Goal: Task Accomplishment & Management: Complete application form

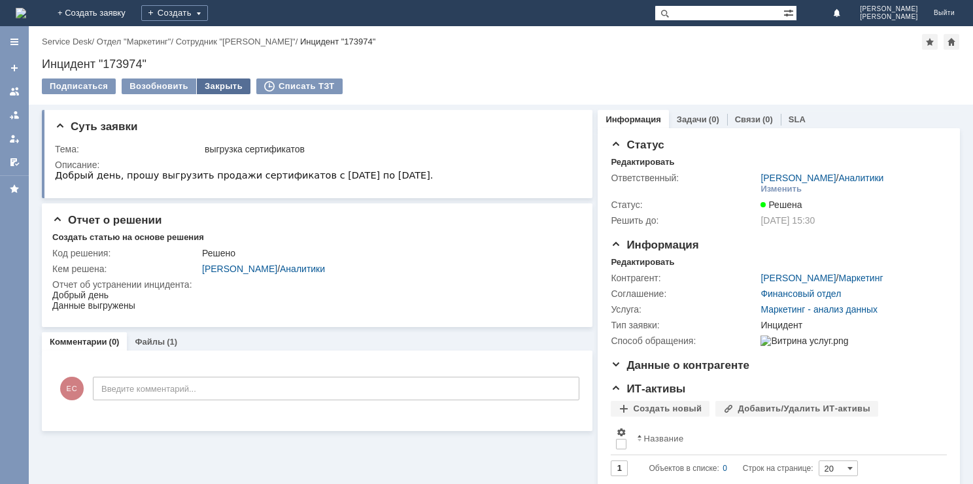
click at [229, 83] on div "Закрыть" at bounding box center [224, 86] width 54 height 16
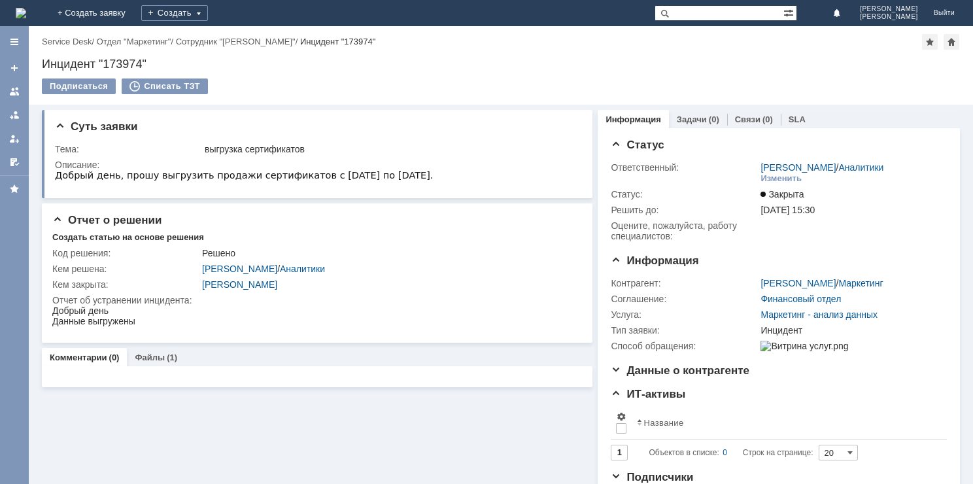
click at [133, 10] on link "+ Создать заявку" at bounding box center [92, 13] width 84 height 26
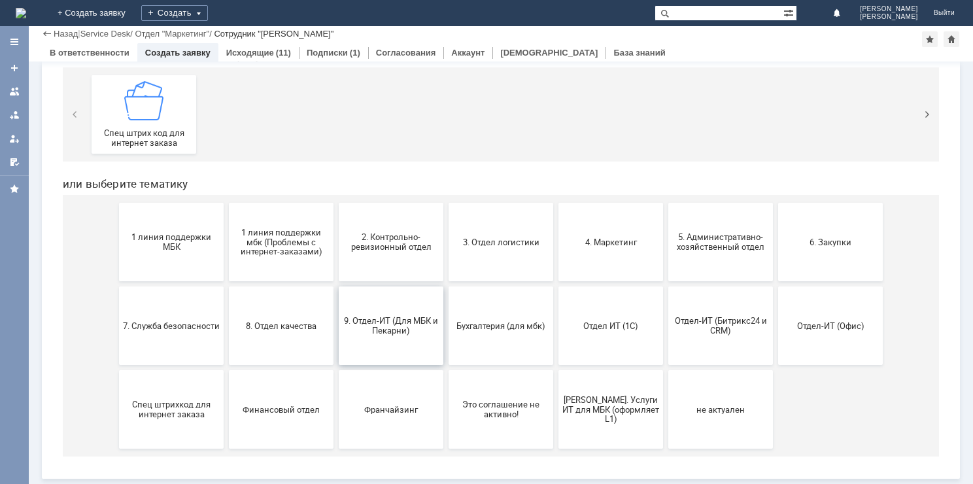
scroll to position [158, 0]
click at [592, 333] on button "Отдел ИТ (1С)" at bounding box center [610, 326] width 105 height 78
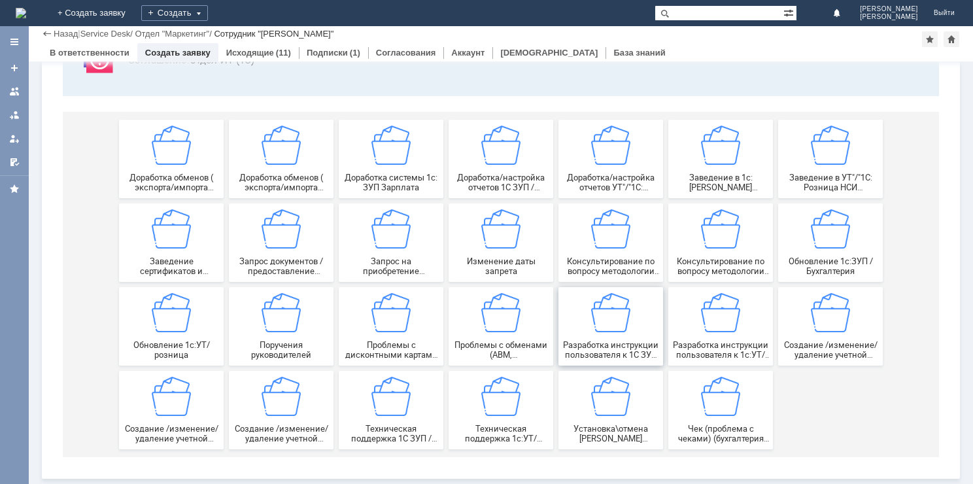
scroll to position [116, 0]
click at [176, 244] on img at bounding box center [171, 229] width 39 height 39
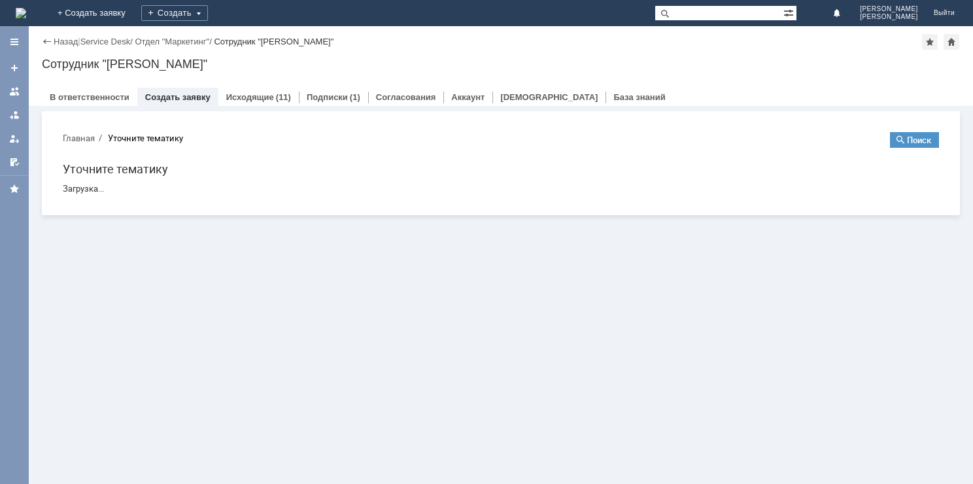
scroll to position [0, 0]
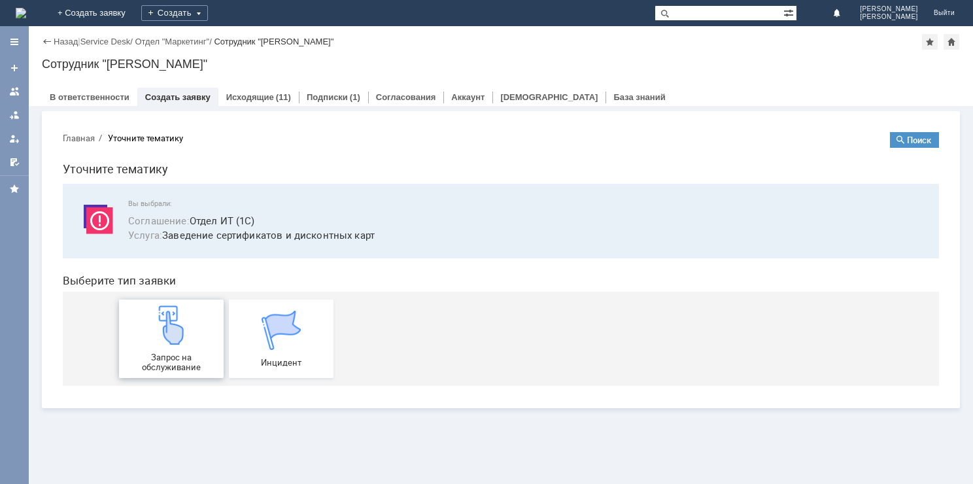
click at [169, 333] on img at bounding box center [171, 324] width 39 height 39
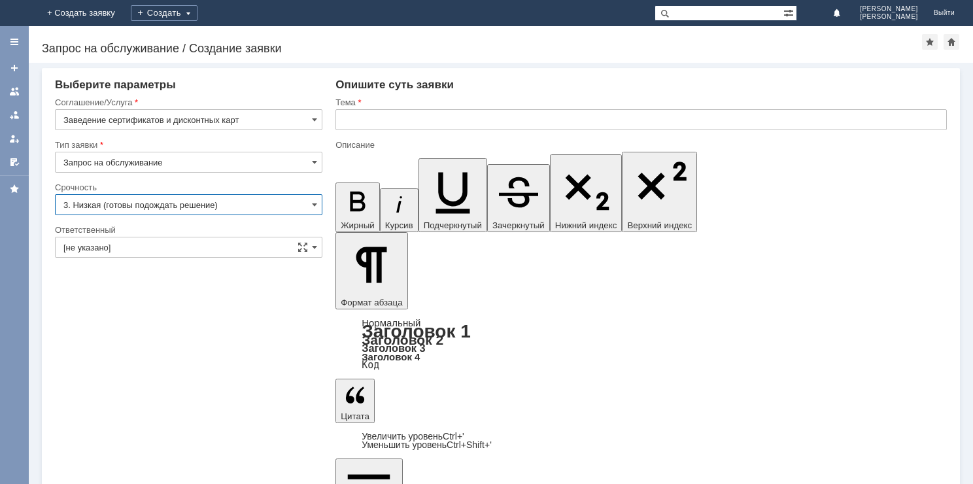
click at [167, 201] on input "3. Низкая (готовы подождать решение)" at bounding box center [188, 204] width 267 height 21
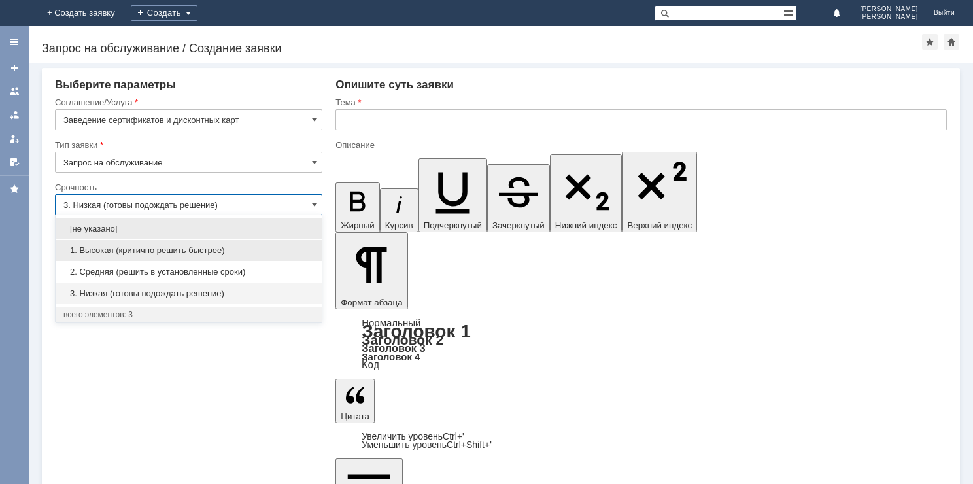
click at [149, 250] on span "1. Высокая (критично решить быстрее)" at bounding box center [188, 250] width 250 height 10
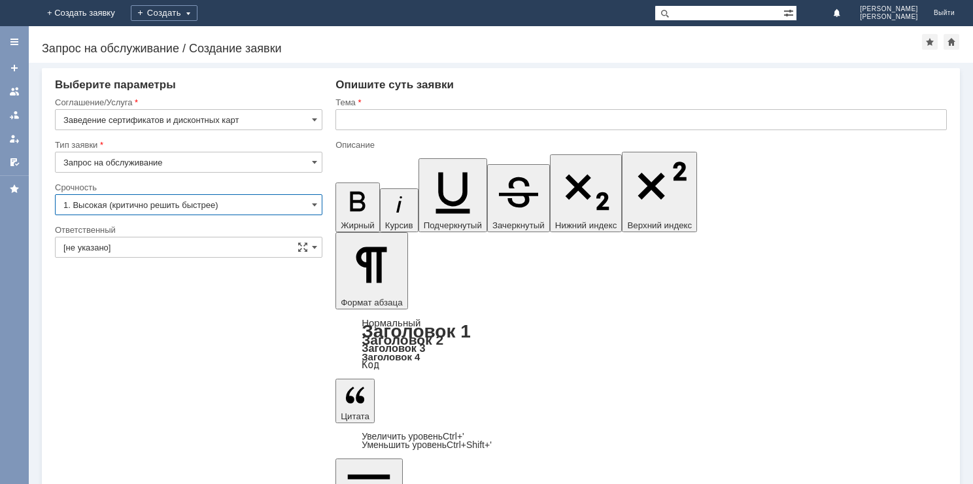
type input "1. Высокая (критично решить быстрее)"
drag, startPoint x: 386, startPoint y: 3798, endPoint x: 367, endPoint y: 3797, distance: 19.0
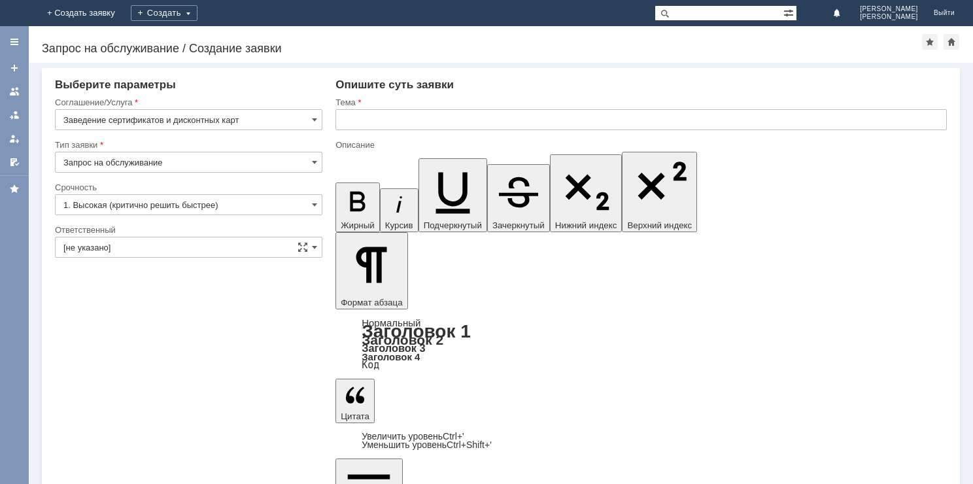
drag, startPoint x: 547, startPoint y: 3799, endPoint x: 526, endPoint y: 3798, distance: 21.6
drag, startPoint x: 703, startPoint y: 3798, endPoint x: 692, endPoint y: 3798, distance: 11.1
drag, startPoint x: 810, startPoint y: 3798, endPoint x: 792, endPoint y: 3800, distance: 17.8
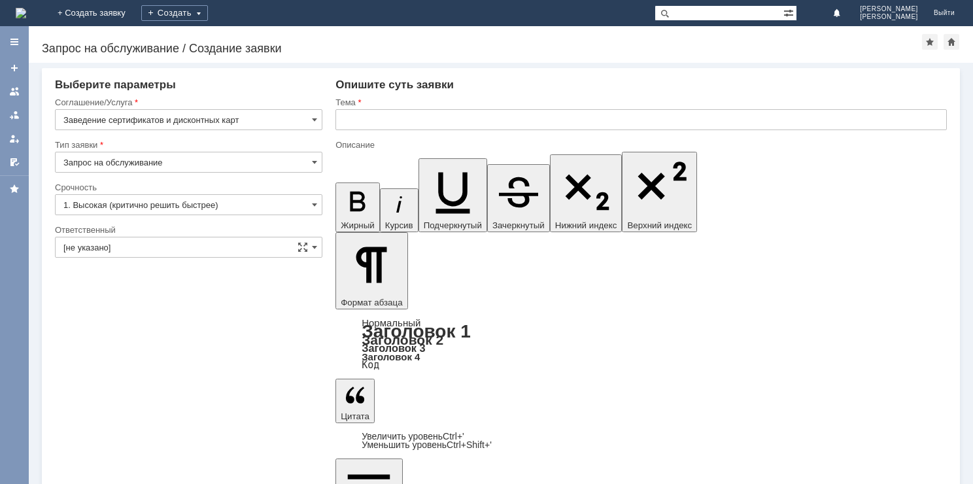
click at [365, 116] on input "text" at bounding box center [640, 119] width 611 height 21
click at [455, 115] on input "Заведение интервалов" at bounding box center [640, 119] width 611 height 21
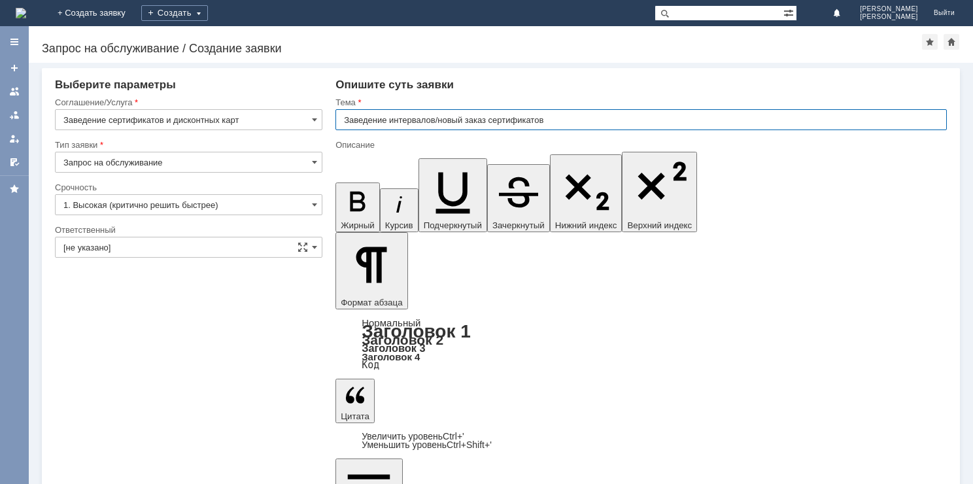
type input "Заведение интервалов/новый заказ сертификатов"
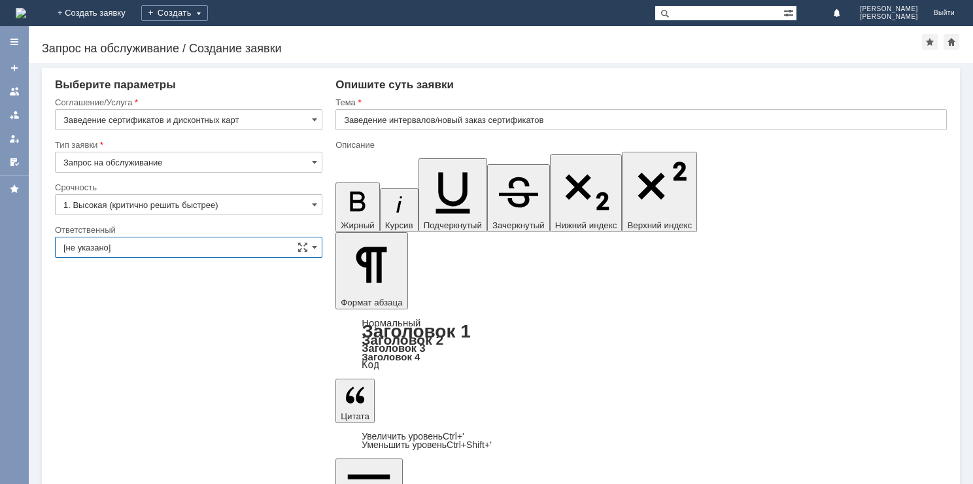
click at [317, 244] on input "[не указано]" at bounding box center [188, 247] width 267 height 21
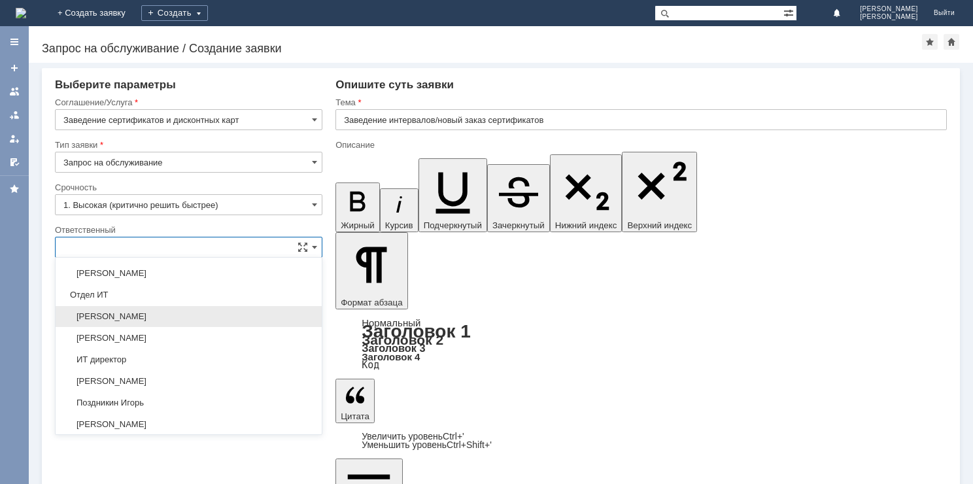
scroll to position [725, 0]
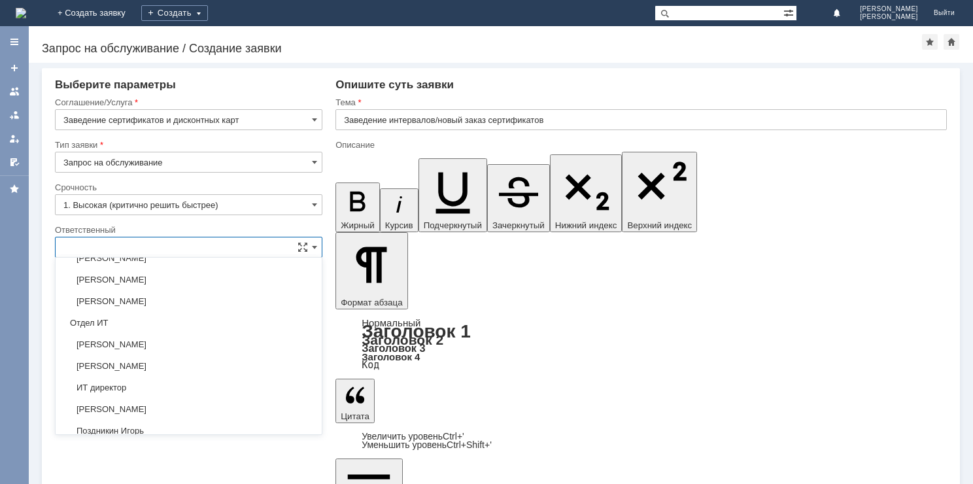
click at [92, 328] on span "Отдел ИТ" at bounding box center [188, 323] width 250 height 10
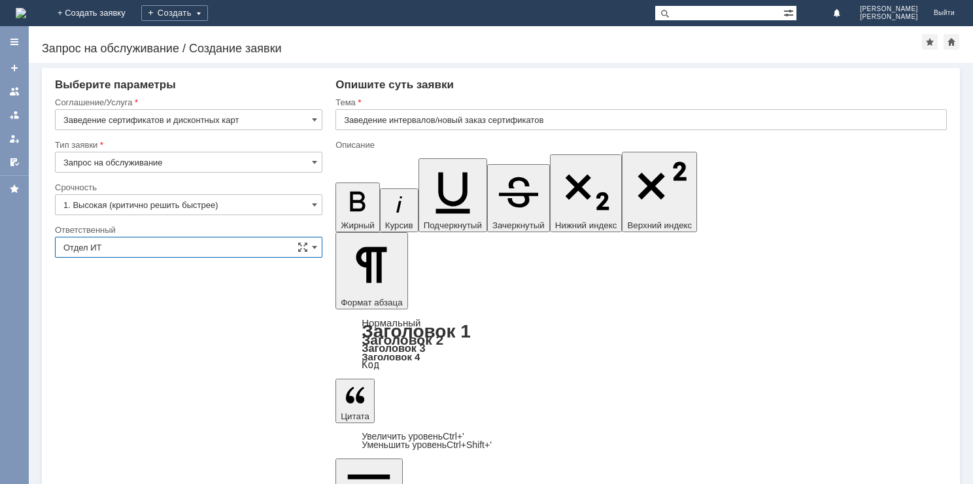
type input "Отдел ИТ"
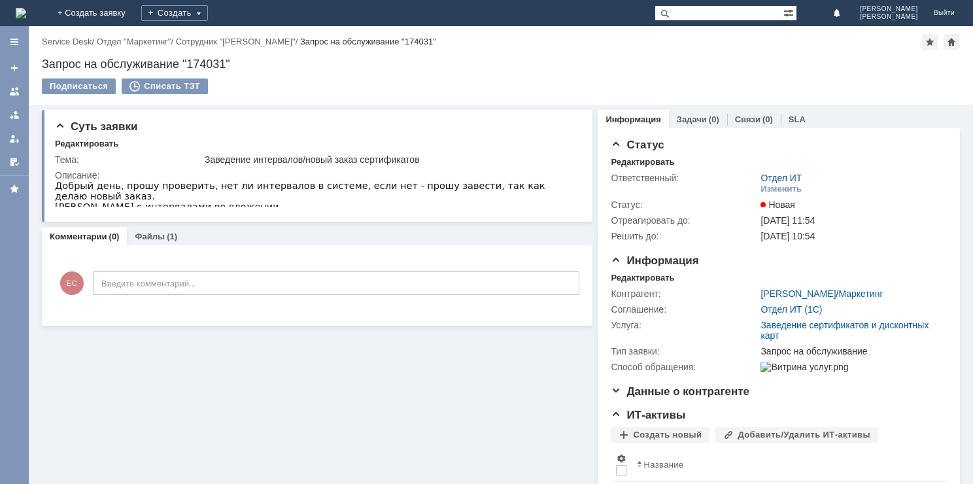
click at [339, 400] on div "Суть заявки Редактировать Тема: Заведение интервалов/новый заказ сертификатов О…" at bounding box center [317, 320] width 550 height 431
